Goal: Navigation & Orientation: Find specific page/section

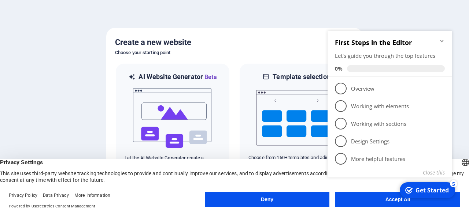
click at [443, 39] on icon "Minimize checklist" at bounding box center [442, 41] width 6 height 6
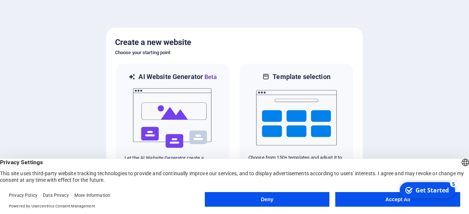
click at [351, 202] on button "Accept All" at bounding box center [397, 199] width 125 height 15
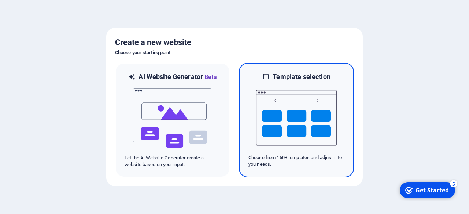
click at [286, 124] on img at bounding box center [296, 117] width 81 height 73
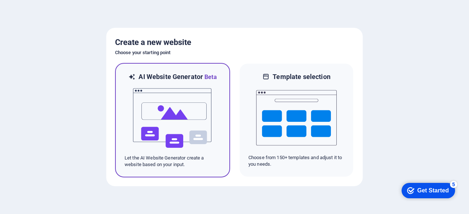
drag, startPoint x: 206, startPoint y: 92, endPoint x: 181, endPoint y: 93, distance: 24.9
click at [181, 93] on img at bounding box center [172, 118] width 81 height 73
